Goal: Task Accomplishment & Management: Use online tool/utility

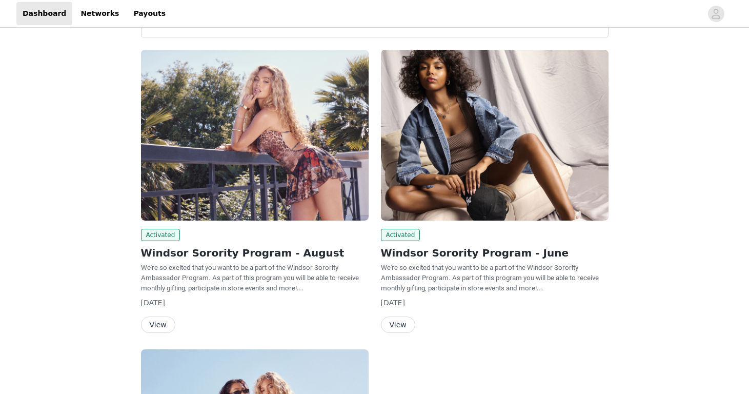
scroll to position [49, 0]
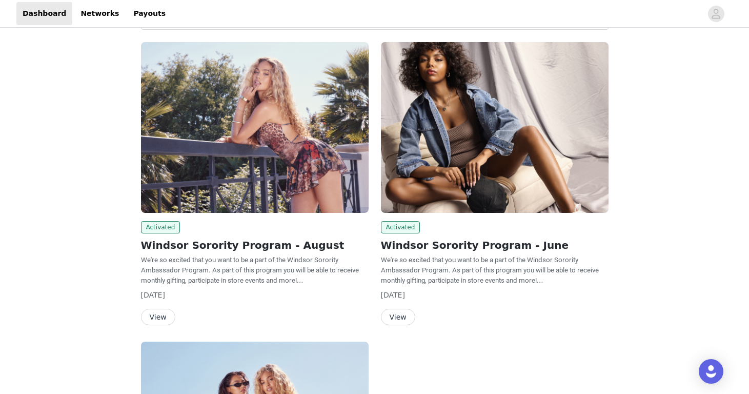
click at [167, 312] on button "View" at bounding box center [158, 317] width 34 height 16
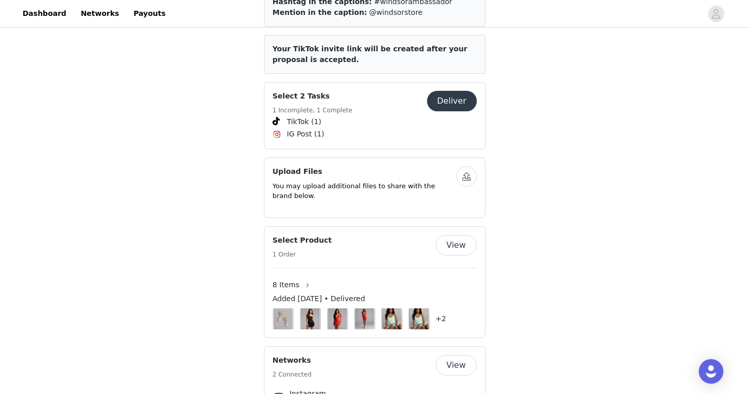
scroll to position [484, 0]
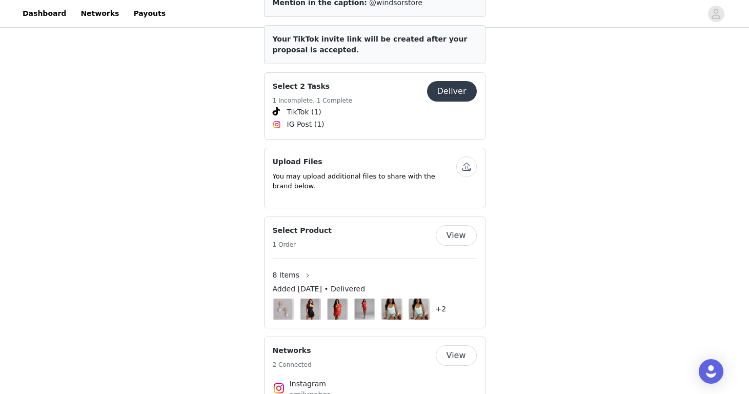
click at [452, 81] on button "Deliver" at bounding box center [452, 91] width 50 height 21
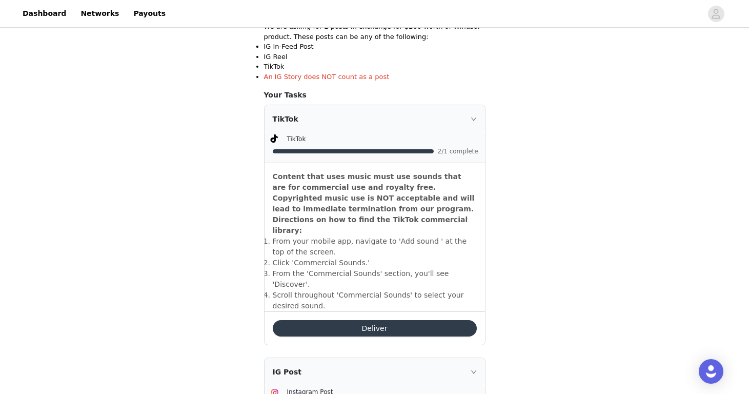
scroll to position [228, 0]
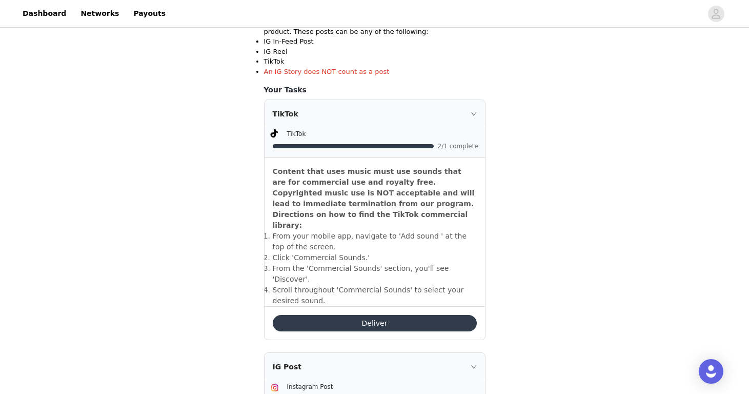
click at [379, 315] on button "Deliver" at bounding box center [375, 323] width 204 height 16
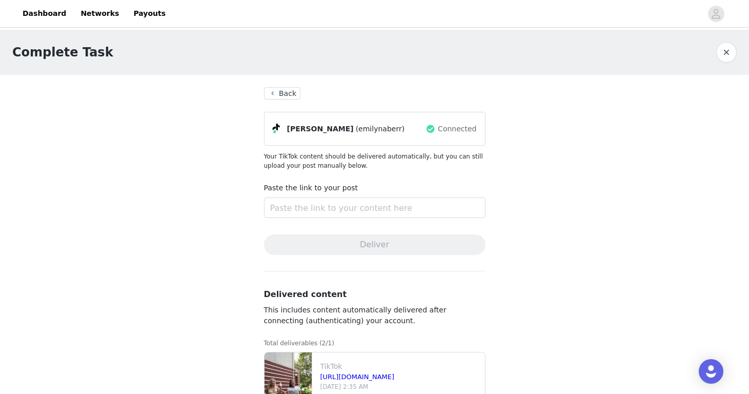
click at [275, 91] on button "Back" at bounding box center [282, 93] width 37 height 12
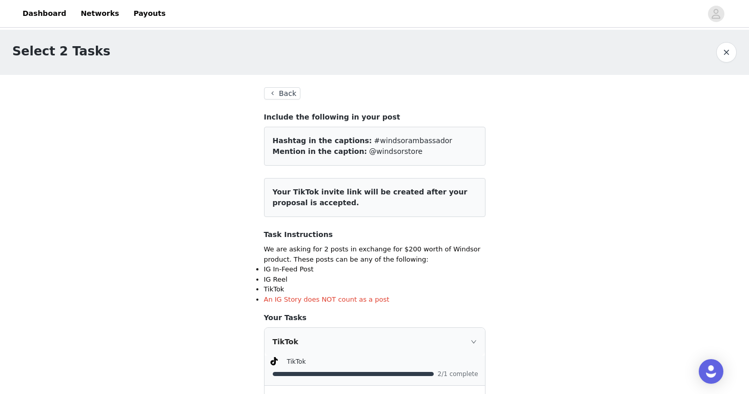
click at [282, 95] on button "Back" at bounding box center [282, 93] width 37 height 12
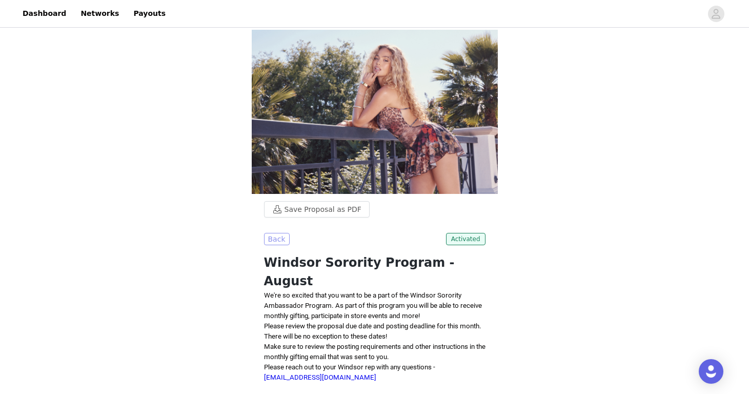
click at [279, 239] on button "Back" at bounding box center [277, 239] width 26 height 12
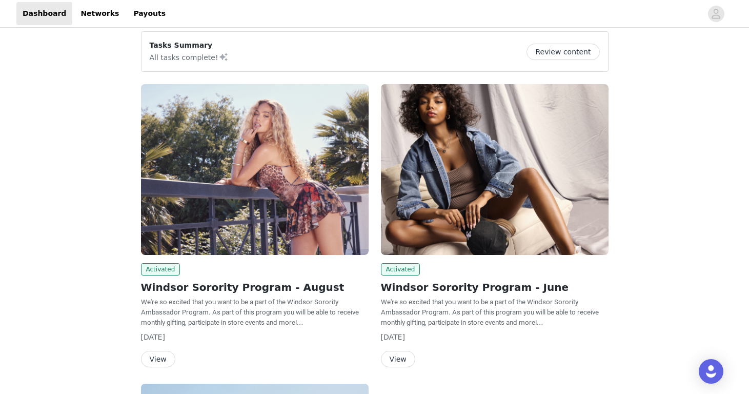
scroll to position [13, 0]
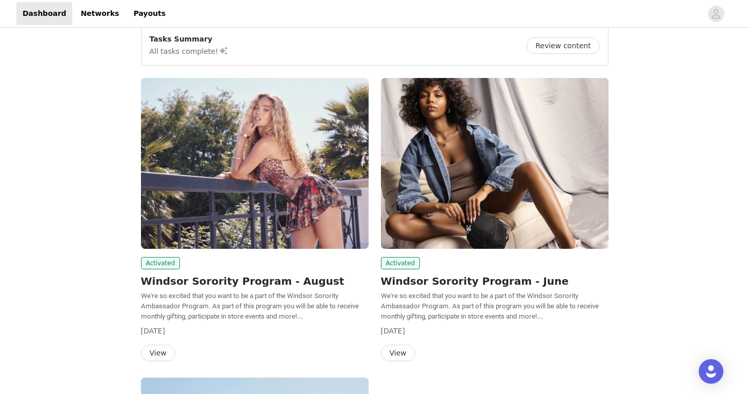
click at [451, 136] on img at bounding box center [495, 163] width 228 height 171
